Goal: Information Seeking & Learning: Learn about a topic

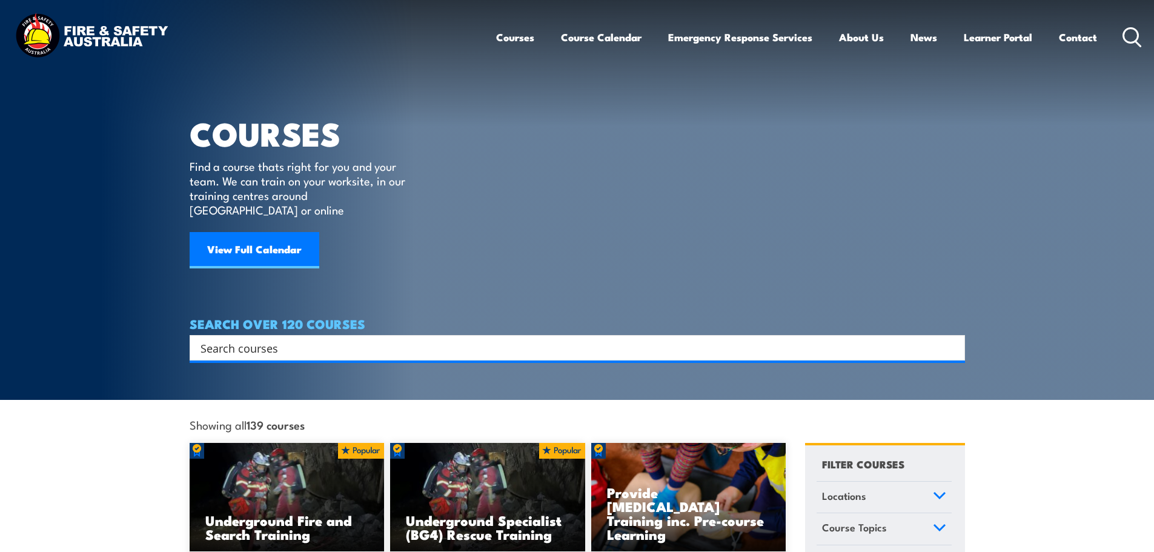
click at [248, 339] on input "Search input" at bounding box center [570, 348] width 738 height 18
type input "asthma"
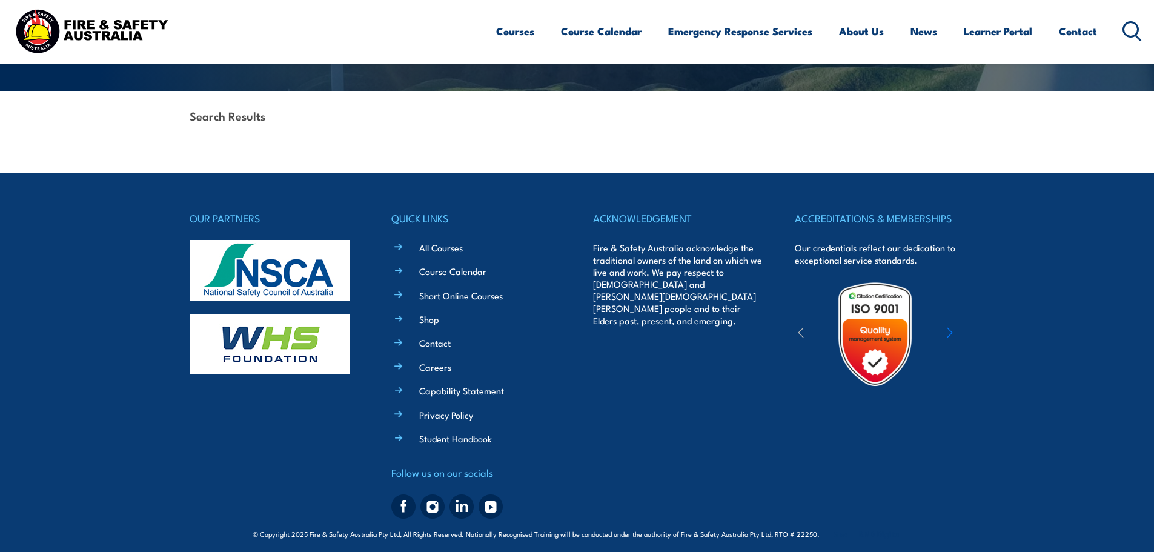
scroll to position [264, 0]
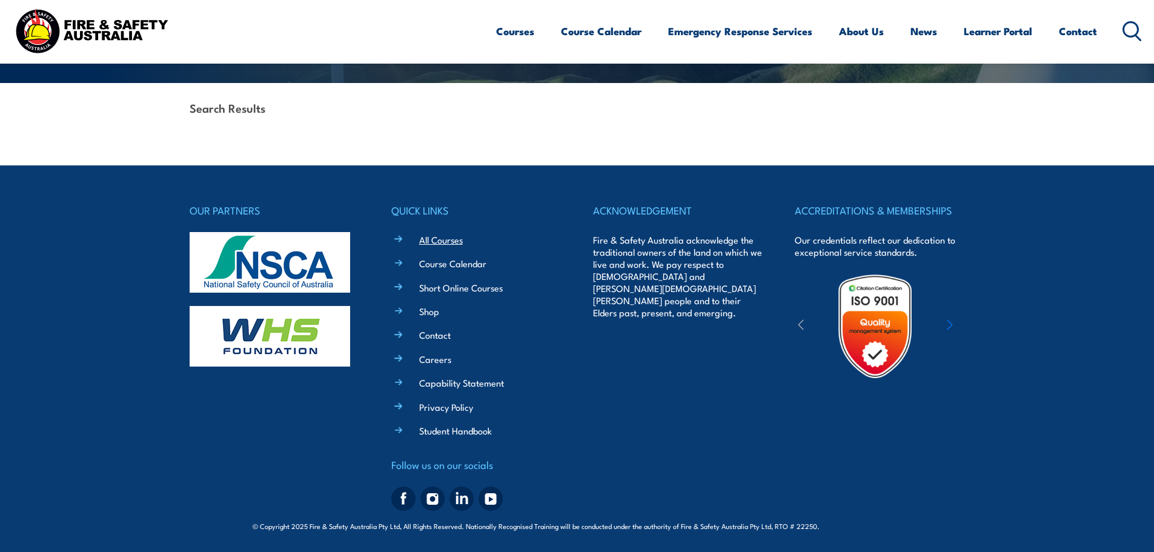
click at [440, 241] on link "All Courses" at bounding box center [441, 239] width 44 height 13
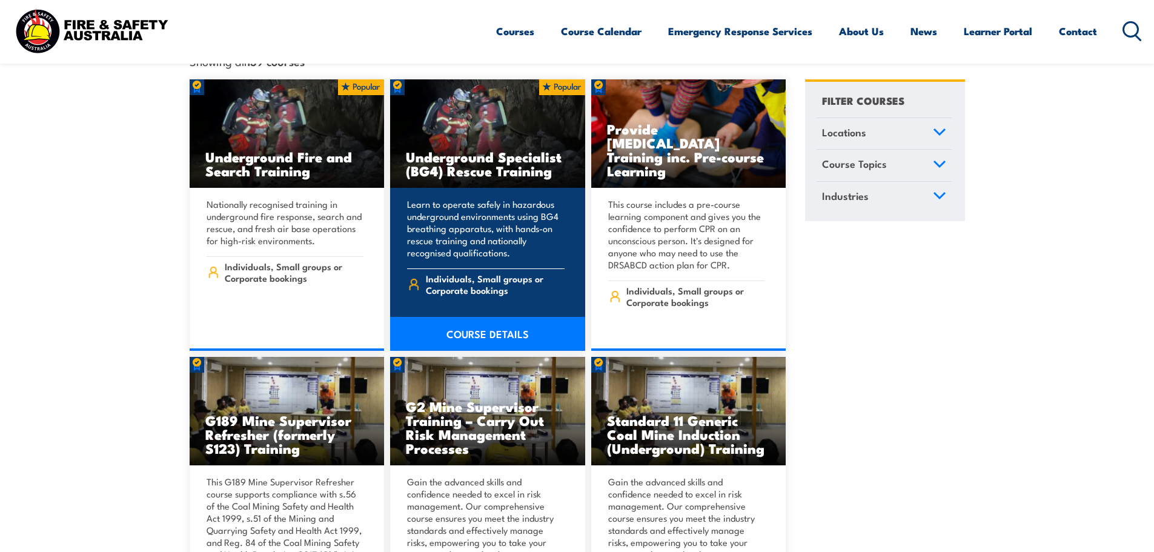
scroll to position [424, 0]
